Goal: Information Seeking & Learning: Learn about a topic

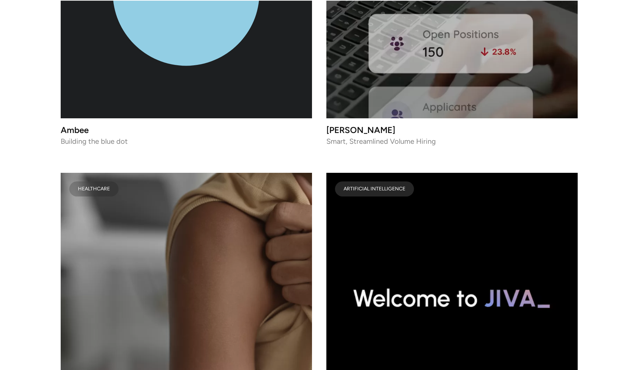
scroll to position [3573, 0]
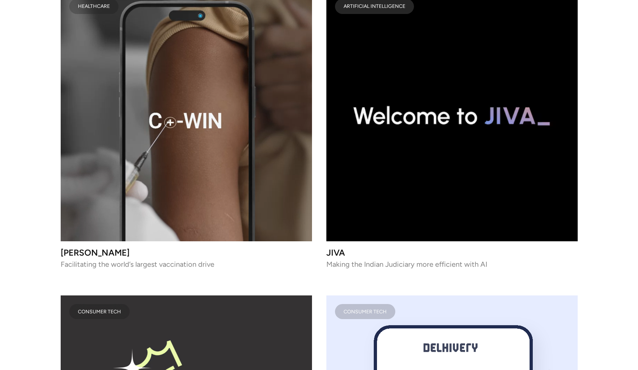
click at [262, 153] on video at bounding box center [186, 115] width 251 height 251
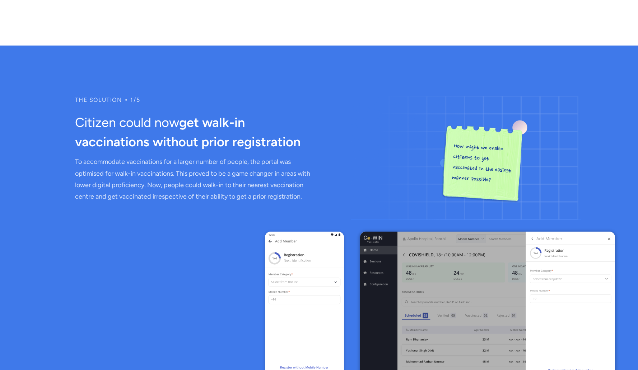
scroll to position [2678, 0]
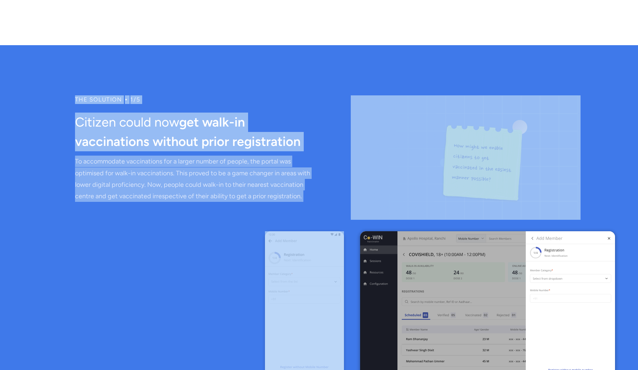
drag, startPoint x: 73, startPoint y: 62, endPoint x: 121, endPoint y: 184, distance: 130.4
click at [121, 184] on div "The solution ⦁ 1/5 Citizen could now get walk-in vaccinations without prior reg…" at bounding box center [319, 243] width 638 height 296
click at [104, 156] on p "To accommodate vaccinations for a larger number of people, the portal was optim…" at bounding box center [193, 179] width 237 height 47
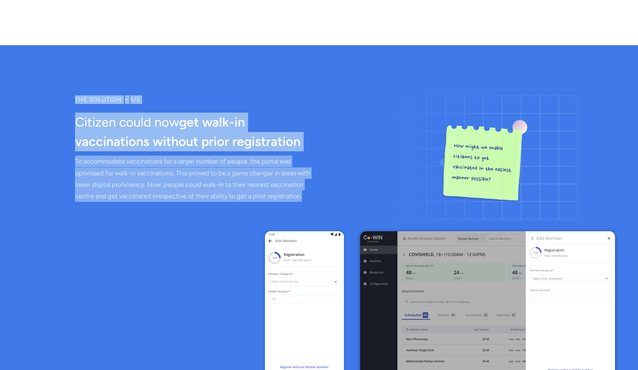
drag, startPoint x: 119, startPoint y: 175, endPoint x: 69, endPoint y: 57, distance: 128.0
click at [69, 57] on section "The solution ⦁ 1/5 Citizen could now get walk-in vaccinations without prior reg…" at bounding box center [319, 243] width 638 height 397
copy div "The solution ⦁ 1/5 Citizen could now get walk-in vaccinations without prior reg…"
click at [225, 115] on span "get walk-in vaccinations without prior registration" at bounding box center [187, 132] width 225 height 35
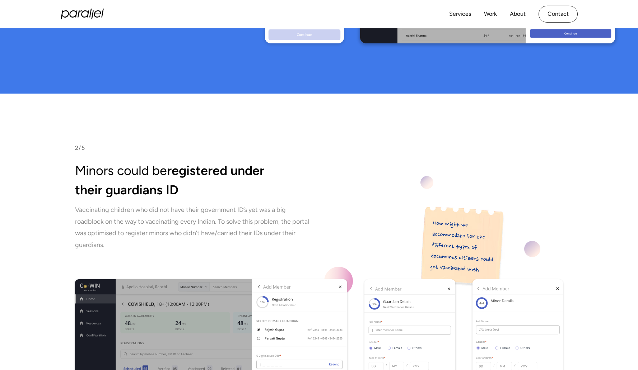
scroll to position [3026, 0]
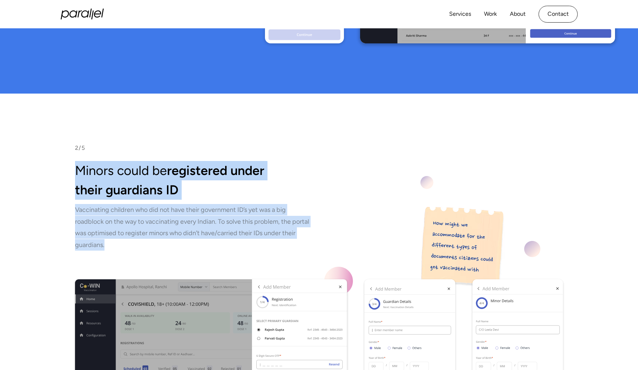
drag, startPoint x: 76, startPoint y: 134, endPoint x: 115, endPoint y: 199, distance: 75.5
click at [121, 203] on div "2/5 Minors could be registered under their guardians ID Vaccinating children wh…" at bounding box center [319, 296] width 488 height 305
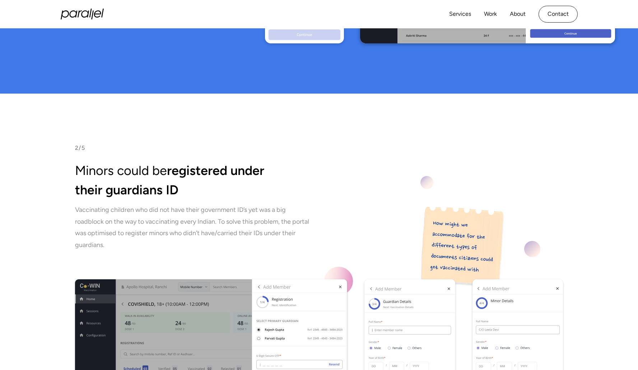
click at [111, 211] on p "Vaccinating children who did not have their government ID’s yet was a big roadb…" at bounding box center [193, 227] width 237 height 47
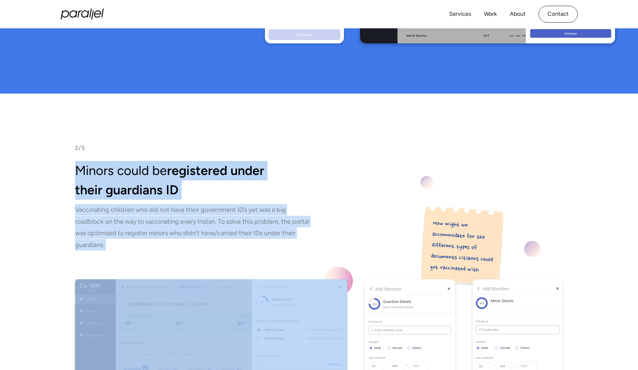
drag, startPoint x: 111, startPoint y: 211, endPoint x: 69, endPoint y: 127, distance: 94.2
click at [69, 144] on div "2/5 Minors could be registered under their guardians ID Vaccinating children wh…" at bounding box center [319, 296] width 638 height 305
copy div "Minors could be registered under their guardians ID Vaccinating children who di…"
click at [256, 163] on span "registered under their guardians ID" at bounding box center [169, 180] width 189 height 35
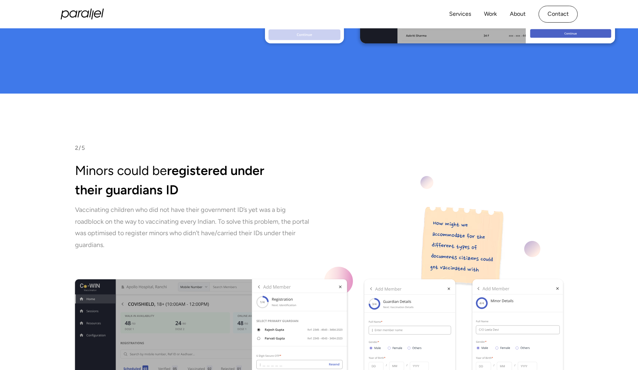
click at [259, 204] on p "Vaccinating children who did not have their government ID’s yet was a big roadb…" at bounding box center [193, 227] width 237 height 47
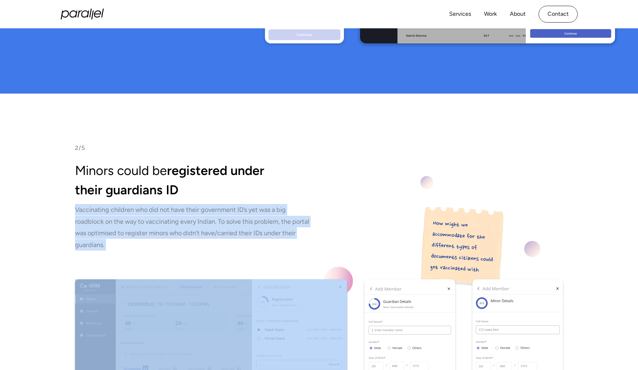
click at [259, 204] on p "Vaccinating children who did not have their government ID’s yet was a big roadb…" at bounding box center [193, 227] width 237 height 47
copy p "Vaccinating children who did not have their government ID’s yet was a big roadb…"
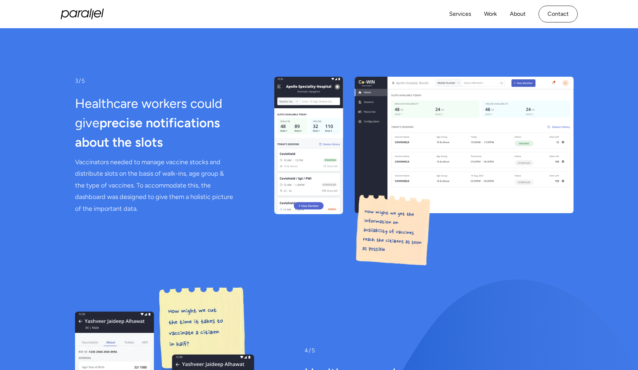
click at [81, 77] on div "3/5 Healthcare workers could give precise notifications about the slots Vaccina…" at bounding box center [154, 146] width 159 height 138
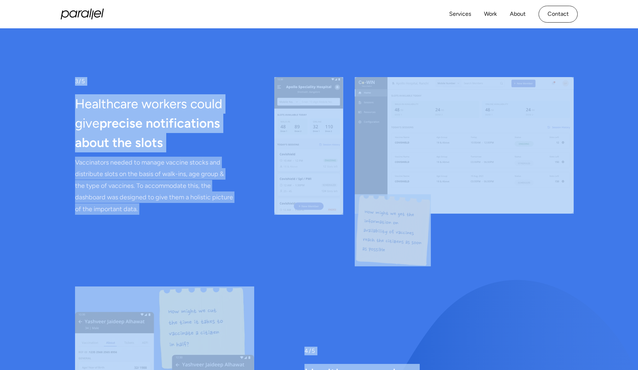
drag, startPoint x: 76, startPoint y: 48, endPoint x: 135, endPoint y: 181, distance: 145.9
click at [135, 181] on div "3/5 Healthcare workers could give precise notifications about the slots Vaccina…" at bounding box center [319, 299] width 638 height 445
click at [140, 174] on p "Vaccinators needed to manage vaccine stocks and distribute slots on the basis o…" at bounding box center [154, 186] width 159 height 58
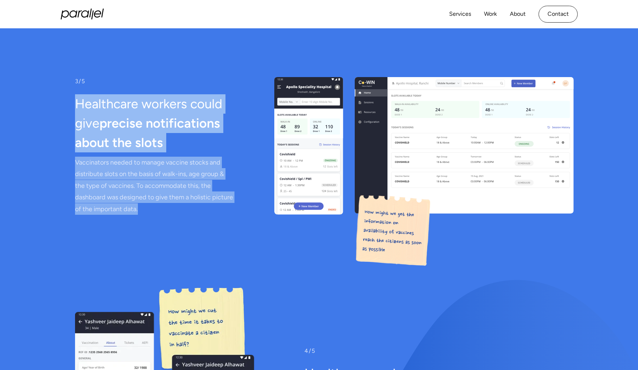
drag, startPoint x: 138, startPoint y: 172, endPoint x: 76, endPoint y: 59, distance: 129.0
click at [76, 77] on div "3/5 Healthcare workers could give precise notifications about the slots Vaccina…" at bounding box center [154, 146] width 159 height 138
copy div "Healthcare workers could give precise notifications about the slots Vaccinators…"
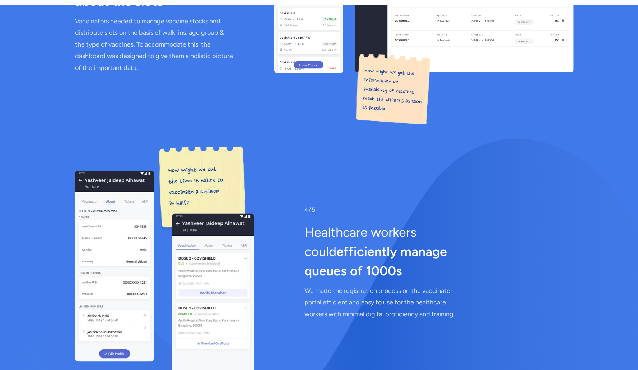
click at [326, 223] on h2 "Healthcare workers could efficiently manage queues of 1000s" at bounding box center [393, 252] width 179 height 58
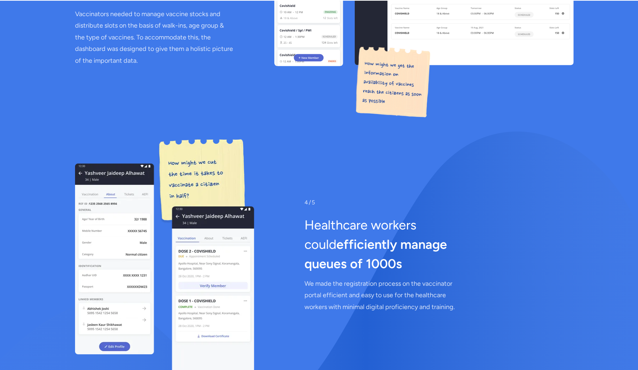
scroll to position [3670, 0]
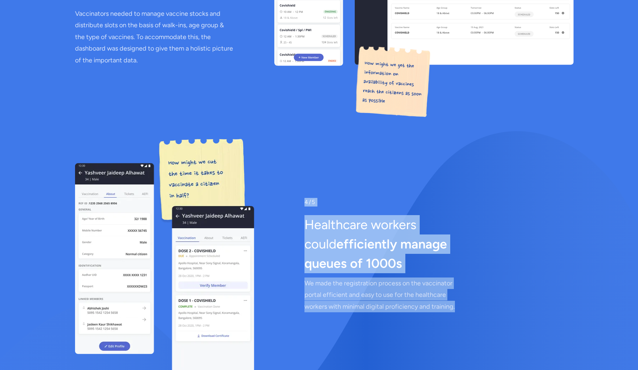
drag, startPoint x: 304, startPoint y: 165, endPoint x: 461, endPoint y: 265, distance: 185.8
click at [461, 265] on div "4/5 Healthcare workers could efficiently manage queues of 1000s We made the reg…" at bounding box center [393, 255] width 179 height 115
copy div "4/5 Healthcare workers could efficiently manage queues of 1000s We made the reg…"
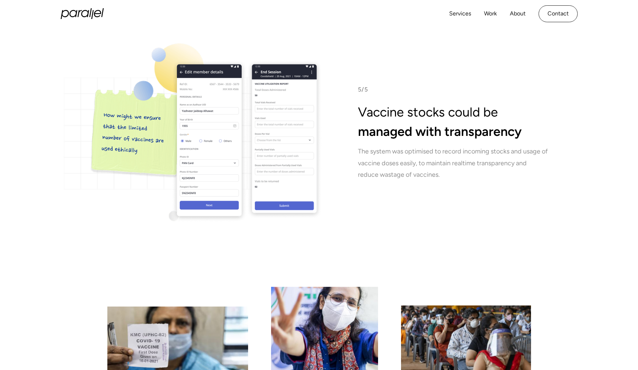
scroll to position [4129, 0]
click at [466, 146] on p "The system was optimised to record incoming stocks and usage of vaccine doses e…" at bounding box center [453, 163] width 190 height 35
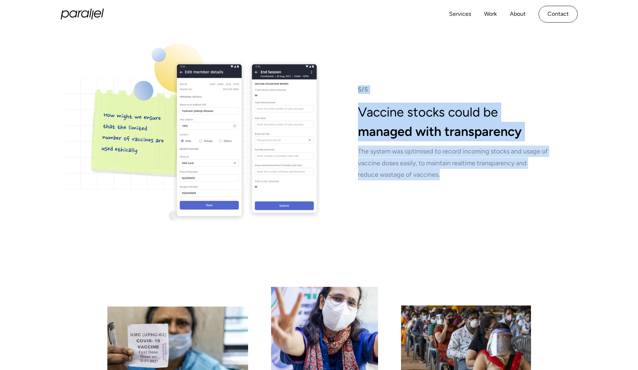
drag, startPoint x: 460, startPoint y: 144, endPoint x: 358, endPoint y: 52, distance: 137.0
click at [358, 52] on div "5/5 Vaccine stocks could be managed with transparency The system was optimised …" at bounding box center [319, 132] width 488 height 179
copy div "5/5 Vaccine stocks could be managed with transparency The system was optimised …"
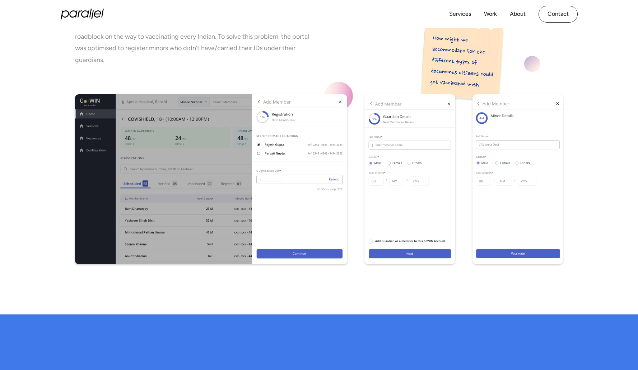
click at [314, 205] on img at bounding box center [211, 179] width 272 height 170
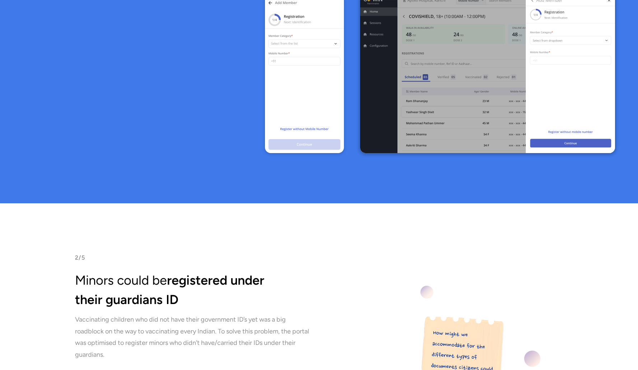
scroll to position [2917, 0]
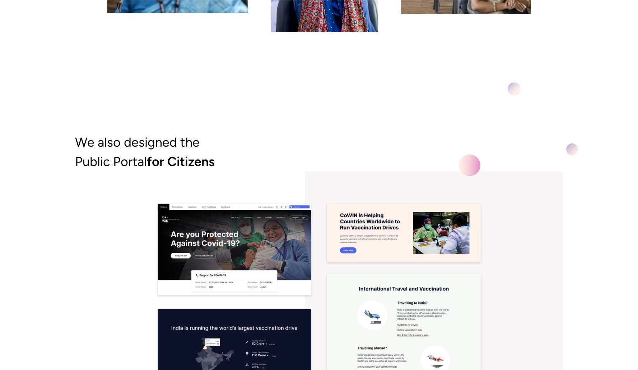
click at [402, 133] on h2 "We also designed the Public Portal for Citizens" at bounding box center [319, 152] width 488 height 39
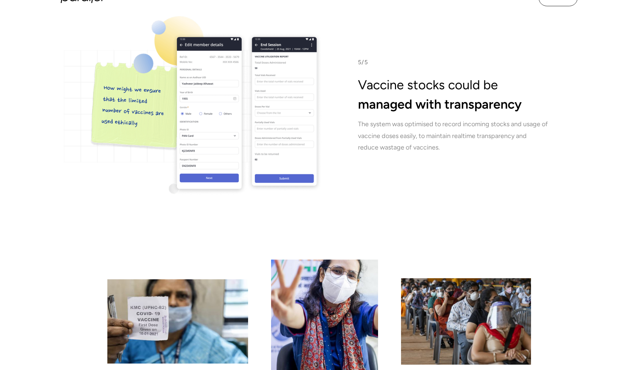
scroll to position [4156, 0]
